Goal: Information Seeking & Learning: Find specific fact

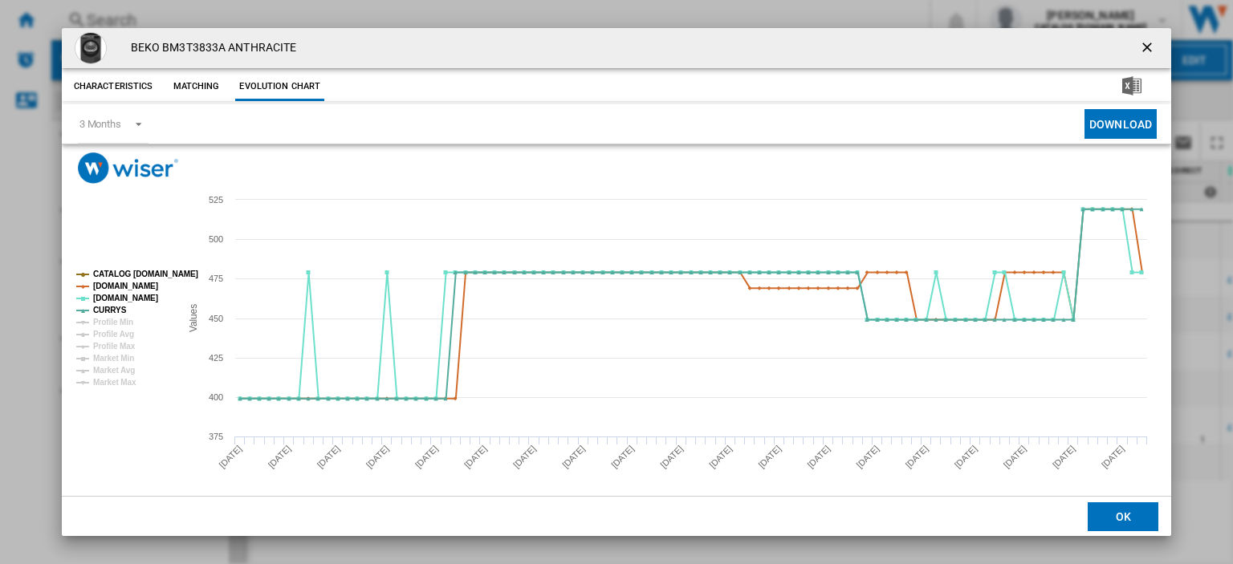
click at [1140, 42] on ng-md-icon "getI18NText('BUTTONS.CLOSE_DIALOG')" at bounding box center [1148, 48] width 19 height 19
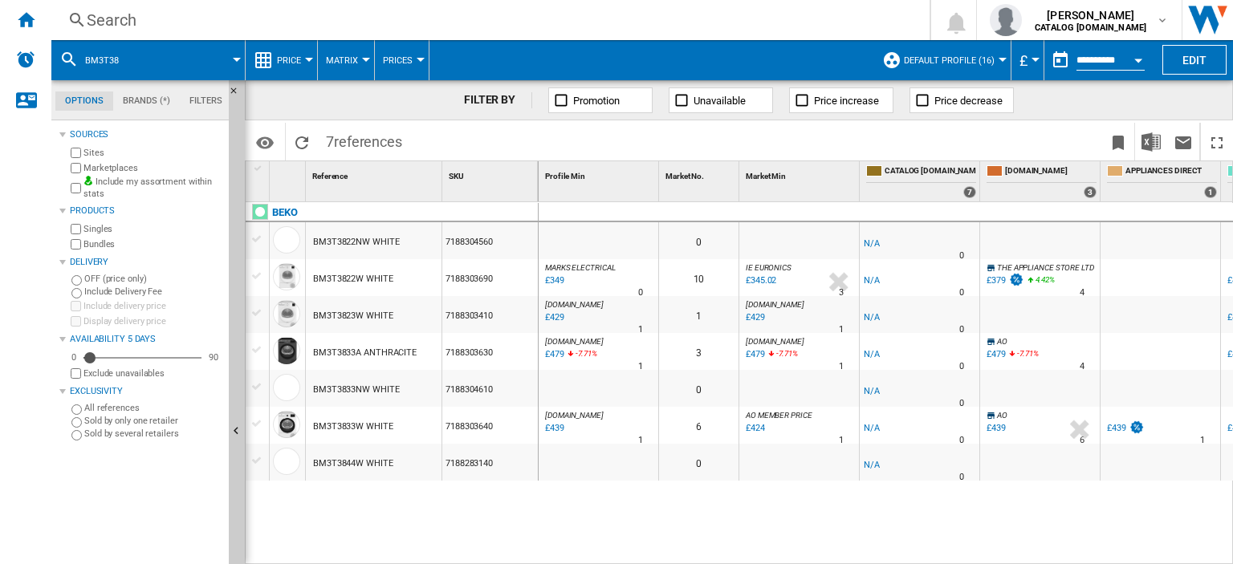
click at [116, 19] on div "Search" at bounding box center [487, 20] width 801 height 22
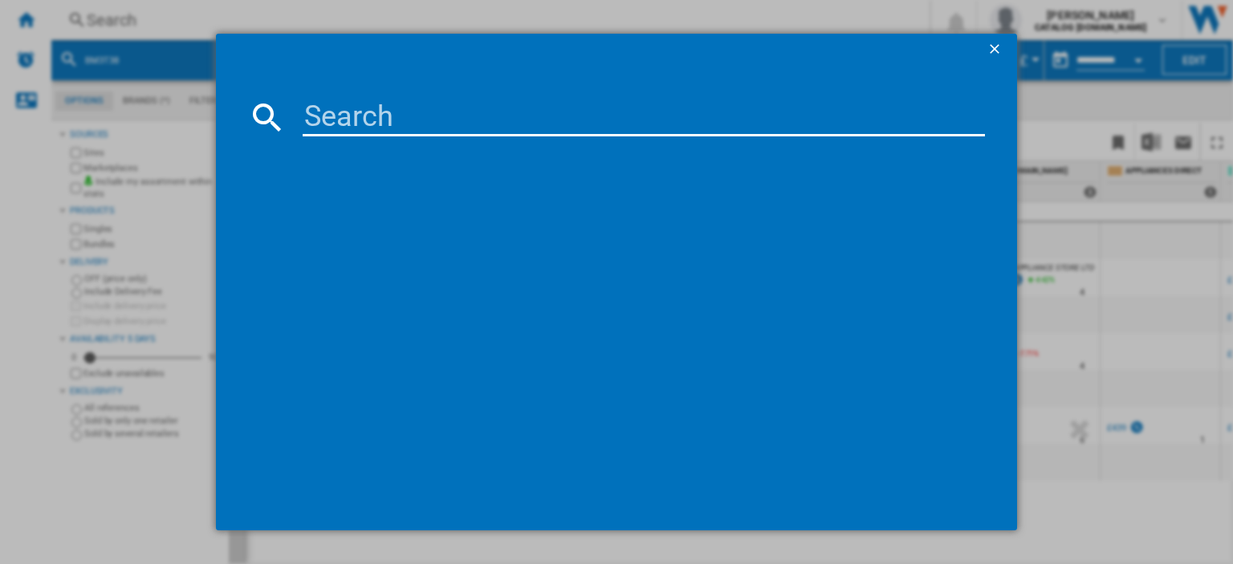
type input "FDC6731W"
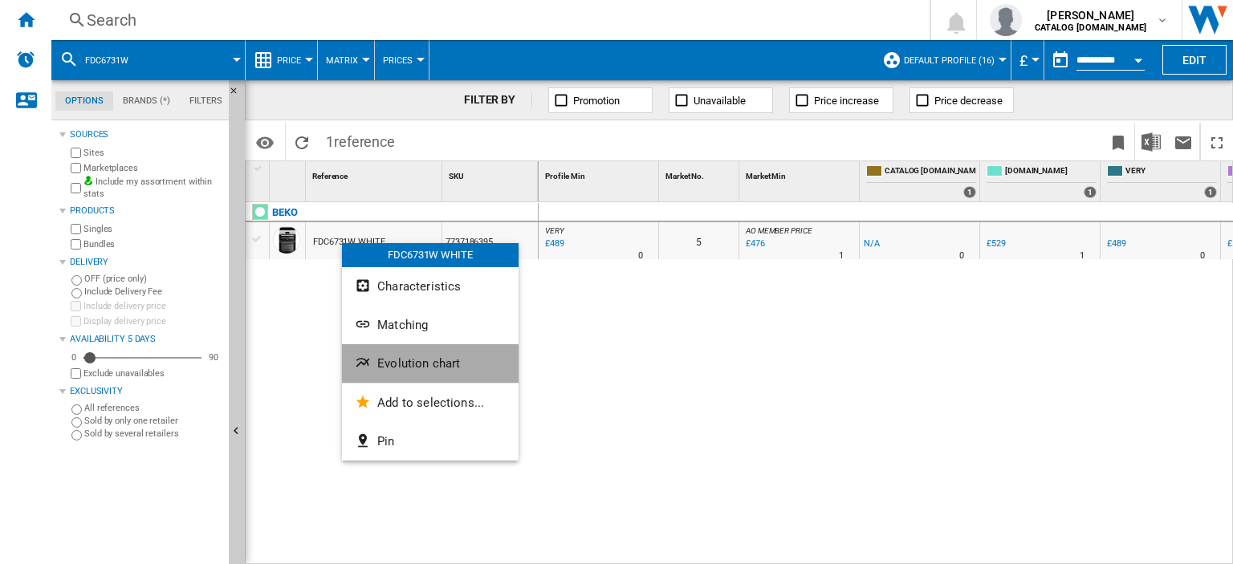
click at [409, 366] on span "Evolution chart" at bounding box center [418, 363] width 83 height 14
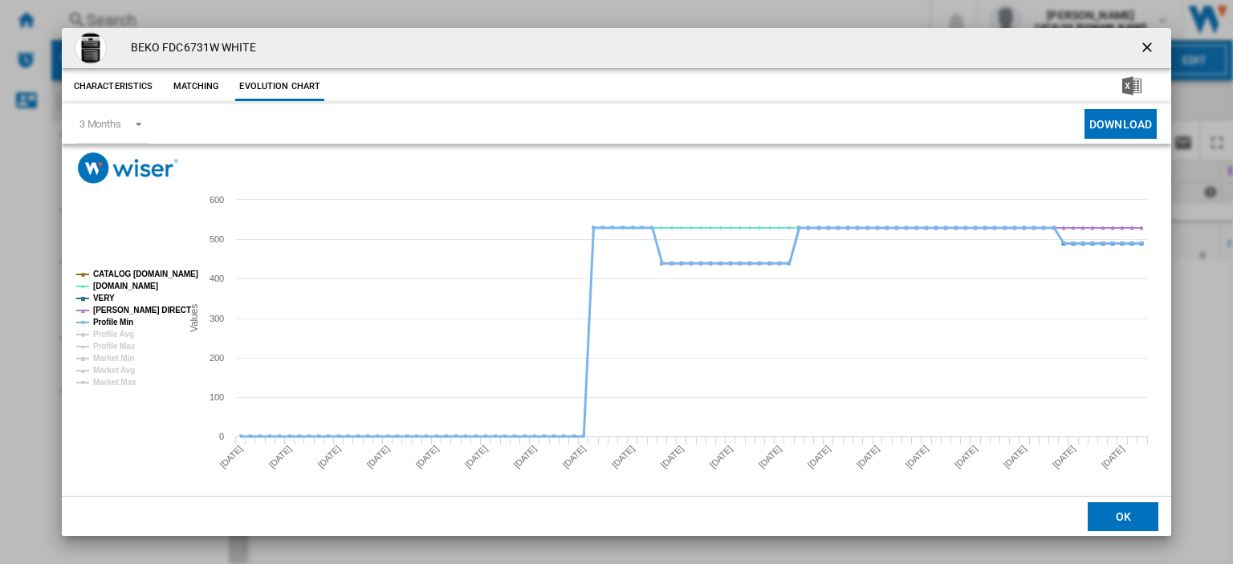
click at [119, 322] on tspan "Profile Min" at bounding box center [113, 322] width 40 height 9
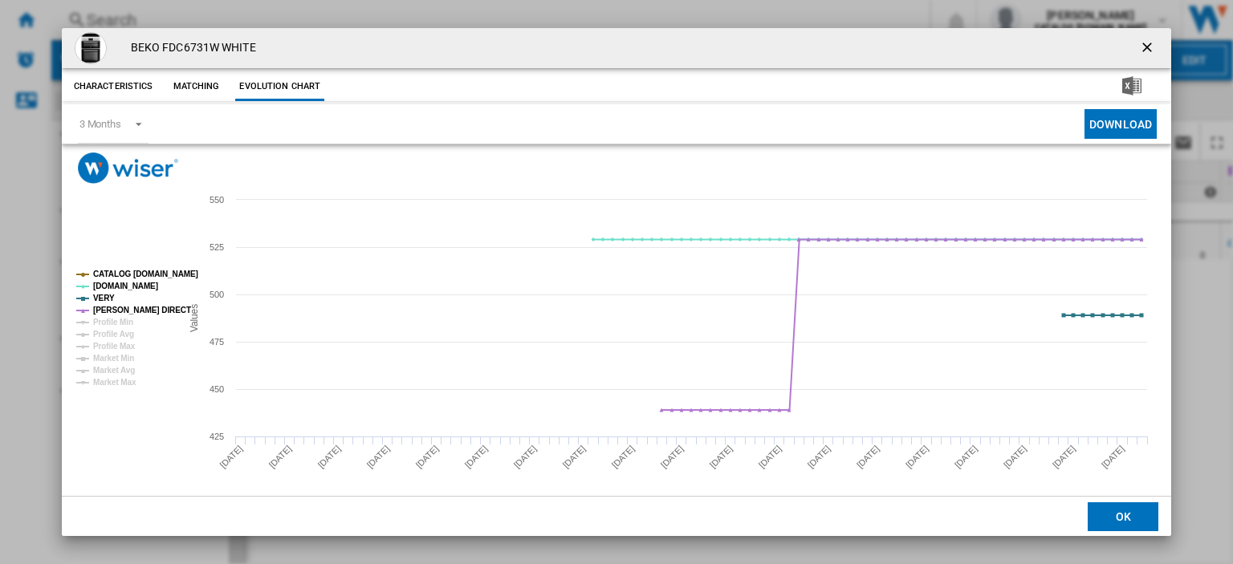
click at [1139, 46] on ng-md-icon "getI18NText('BUTTONS.CLOSE_DIALOG')" at bounding box center [1148, 48] width 19 height 19
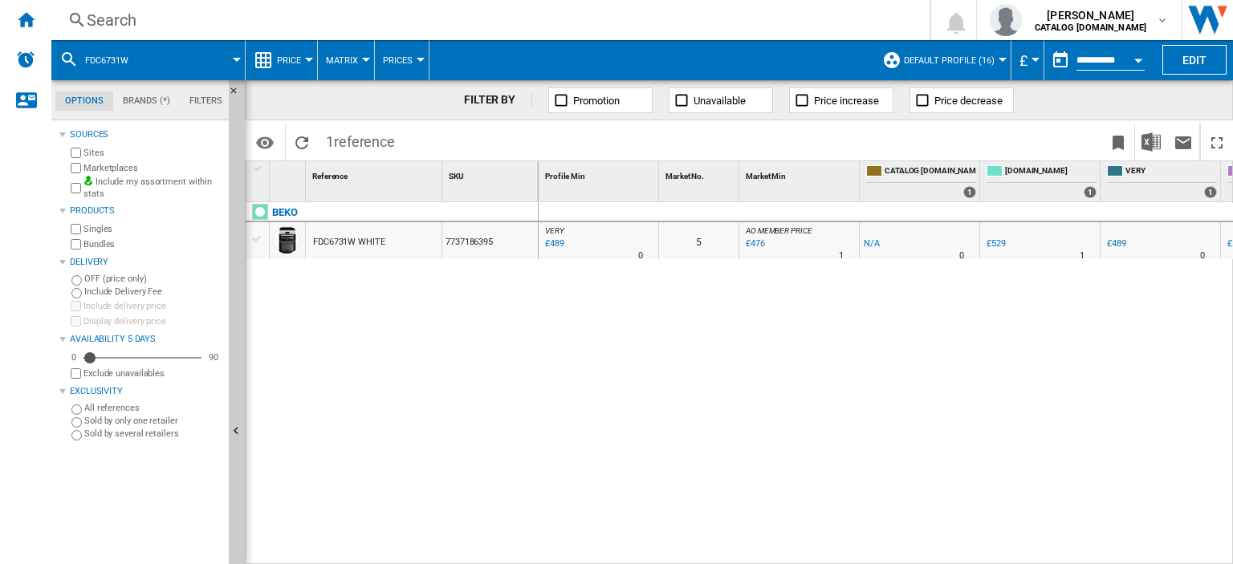
click at [549, 244] on div "£489" at bounding box center [553, 244] width 22 height 16
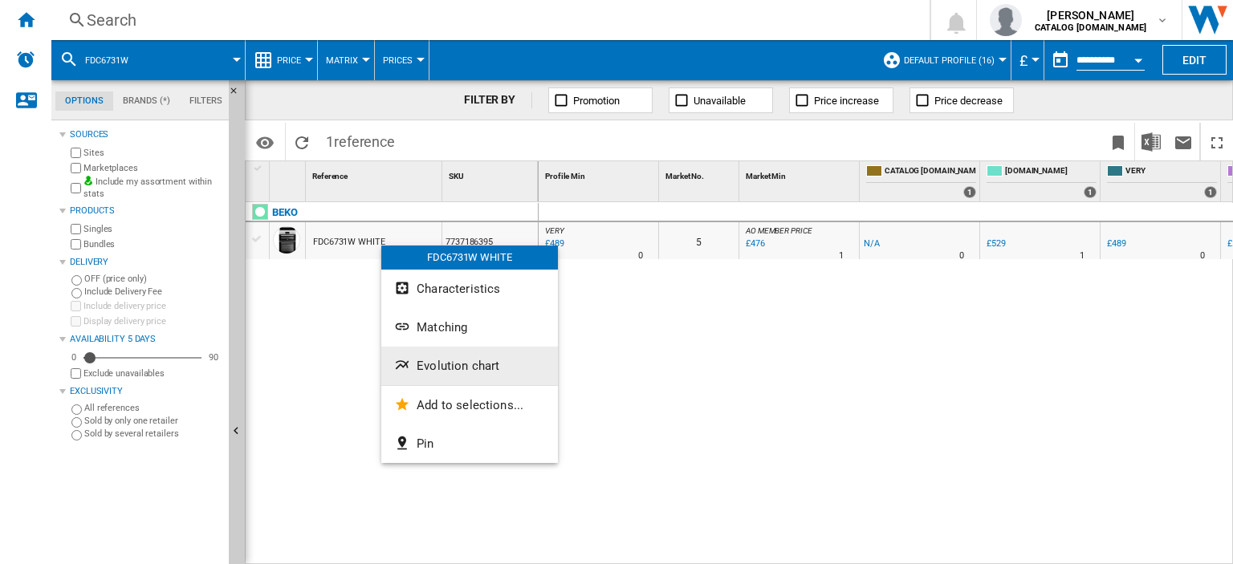
click at [494, 367] on span "Evolution chart" at bounding box center [457, 366] width 83 height 14
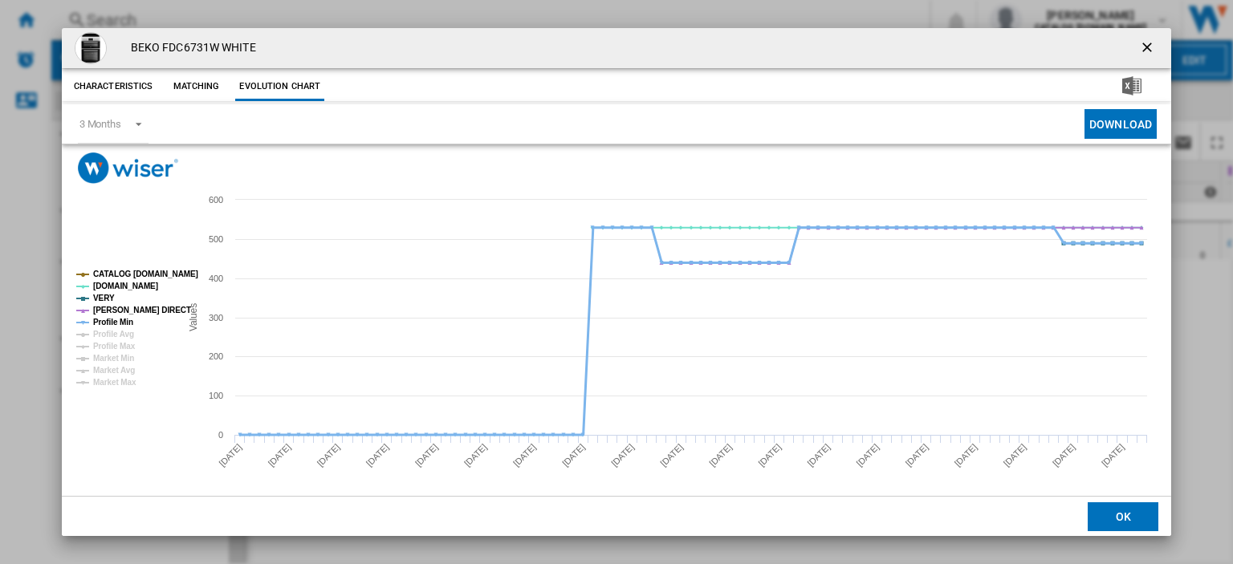
click at [111, 325] on tspan "Profile Min" at bounding box center [113, 322] width 40 height 9
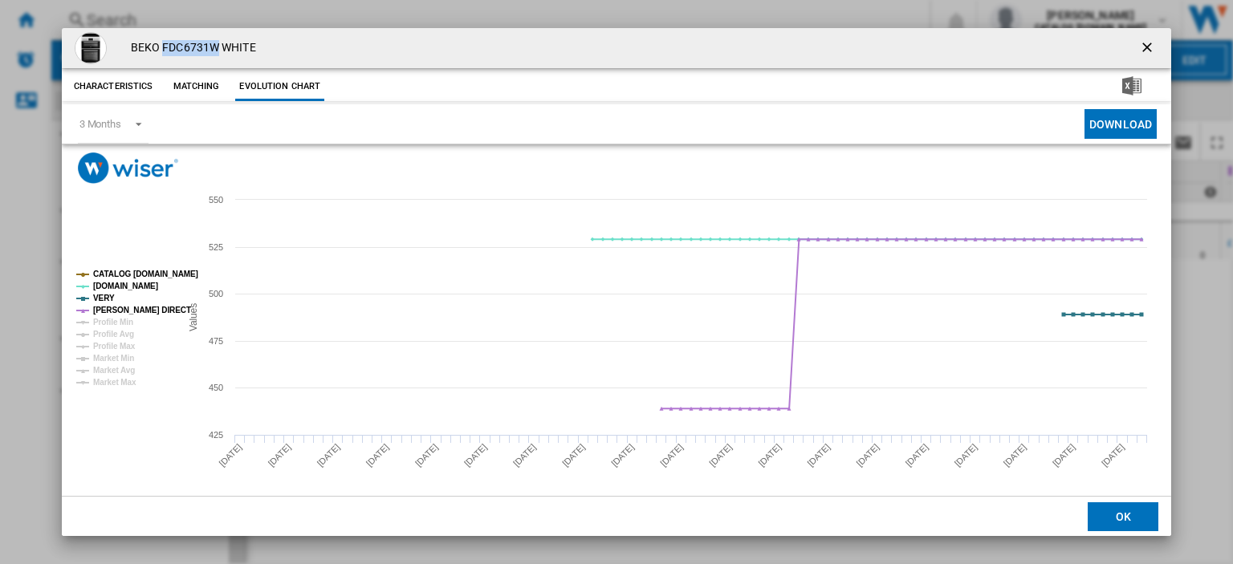
drag, startPoint x: 160, startPoint y: 44, endPoint x: 216, endPoint y: 44, distance: 55.4
click at [216, 44] on h4 "BEKO FDC6731W WHITE" at bounding box center [189, 48] width 133 height 16
copy h4 "FDC6731W"
